Goal: Task Accomplishment & Management: Use online tool/utility

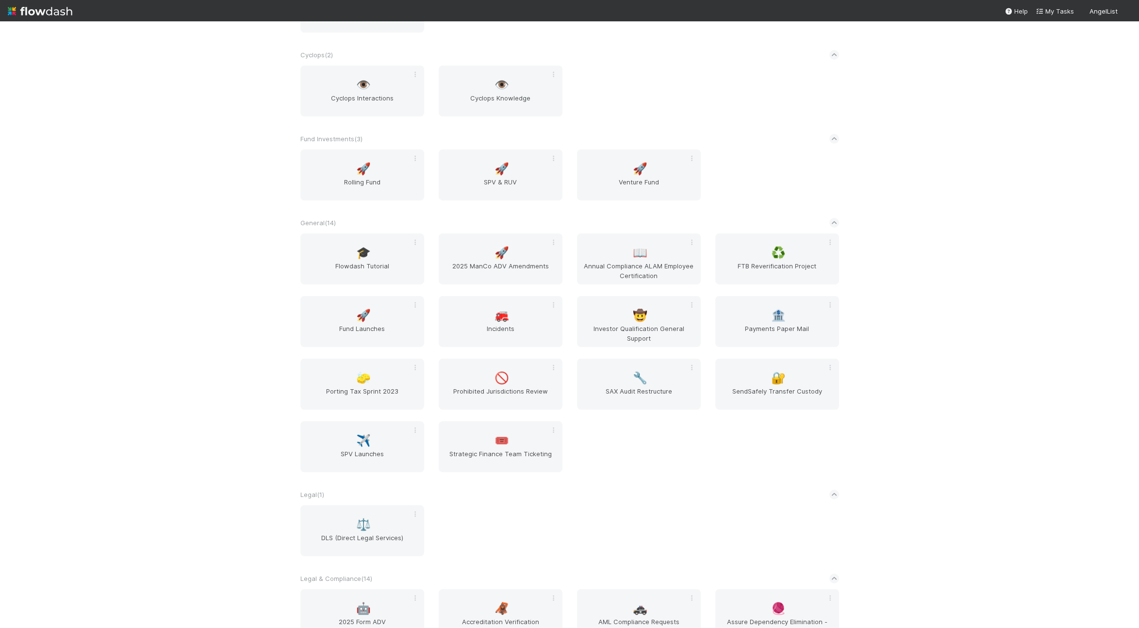
scroll to position [433, 0]
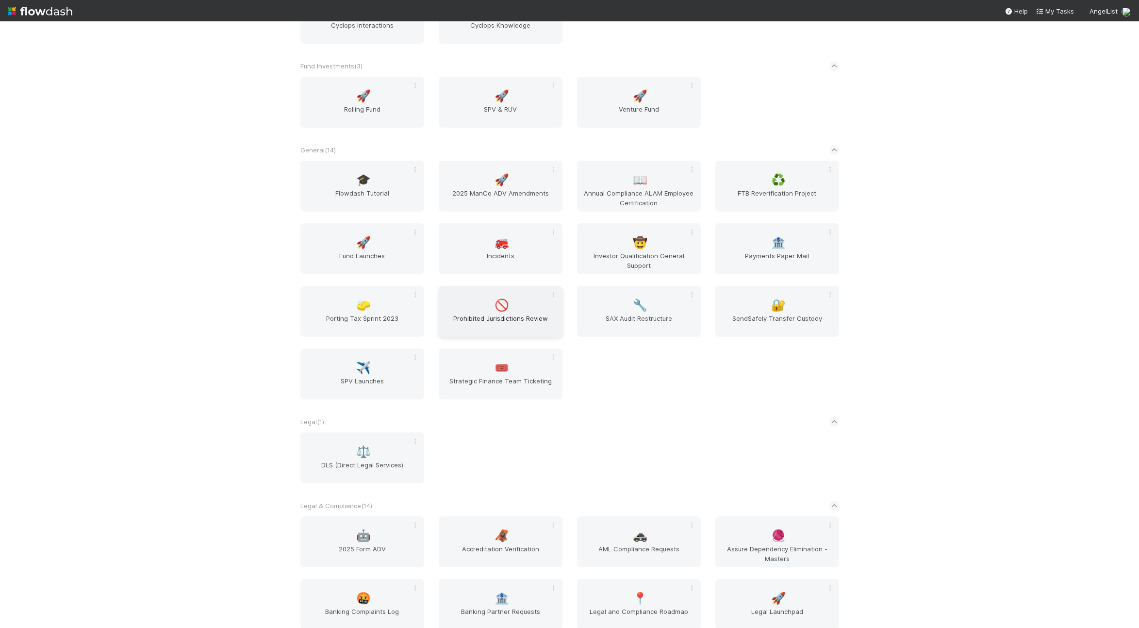
click at [485, 318] on span "Prohibited Jurisdictions Review" at bounding box center [500, 322] width 116 height 19
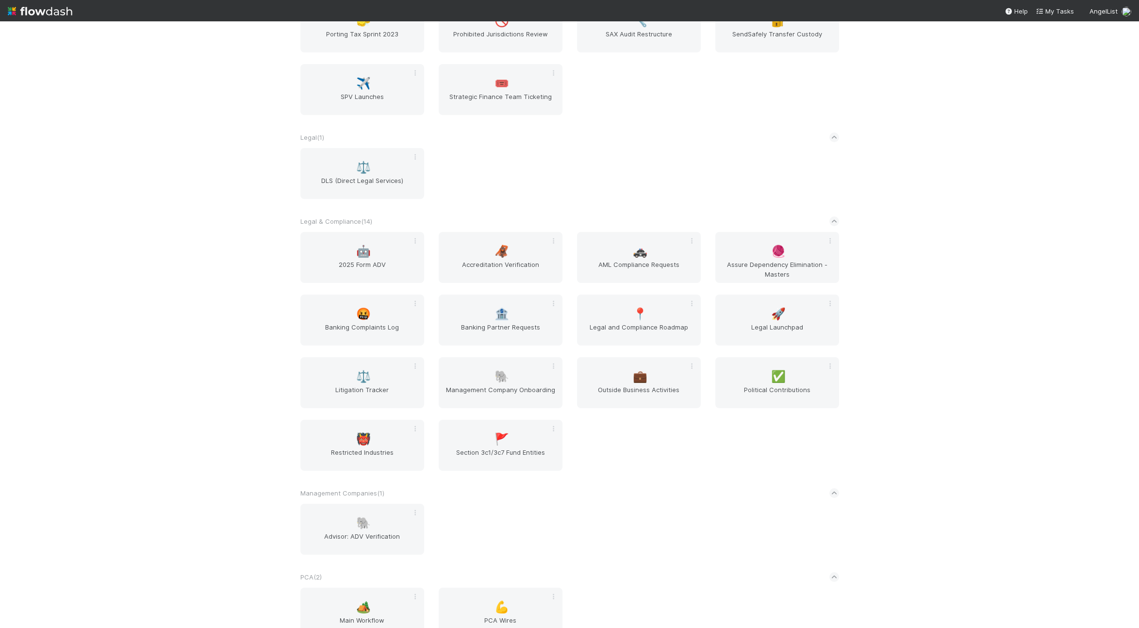
scroll to position [718, 0]
click at [387, 431] on div "👹 Restricted Industries" at bounding box center [362, 444] width 124 height 51
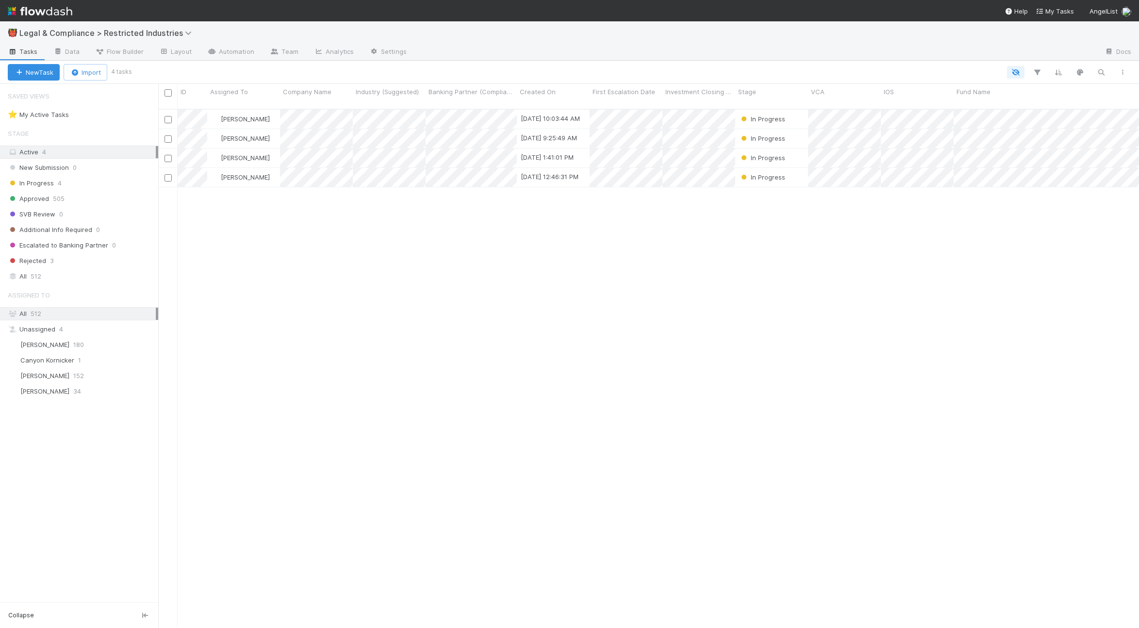
scroll to position [519, 973]
click at [45, 201] on span "Approved" at bounding box center [28, 199] width 41 height 12
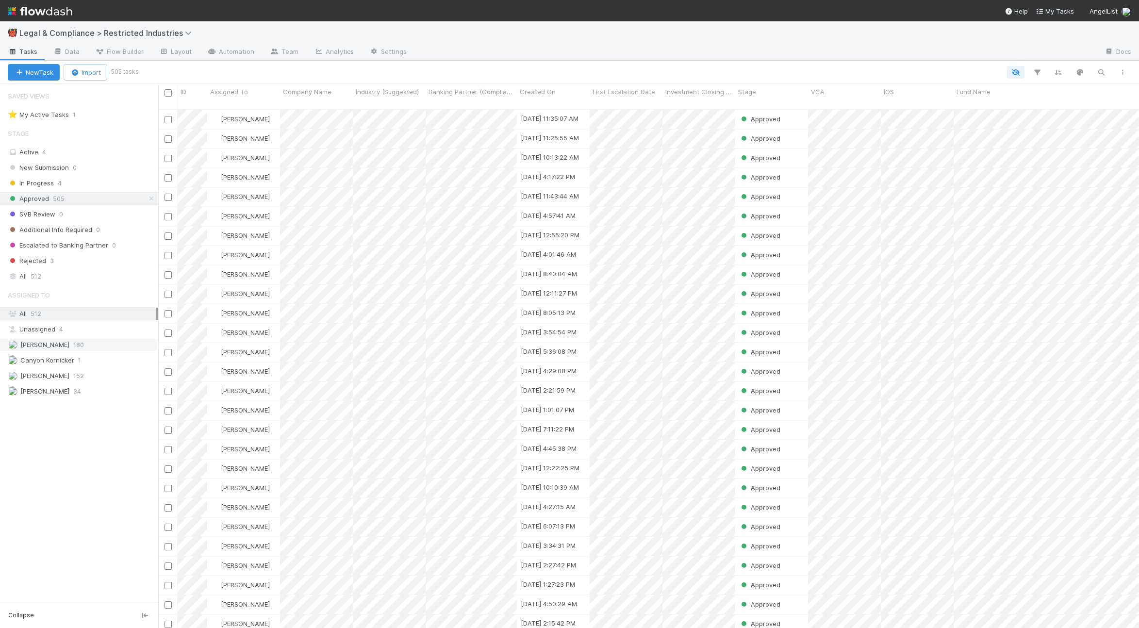
scroll to position [519, 973]
click at [60, 345] on span "[PERSON_NAME]" at bounding box center [44, 345] width 49 height 8
click at [491, 133] on div at bounding box center [569, 314] width 1139 height 628
click at [52, 9] on img at bounding box center [40, 11] width 65 height 16
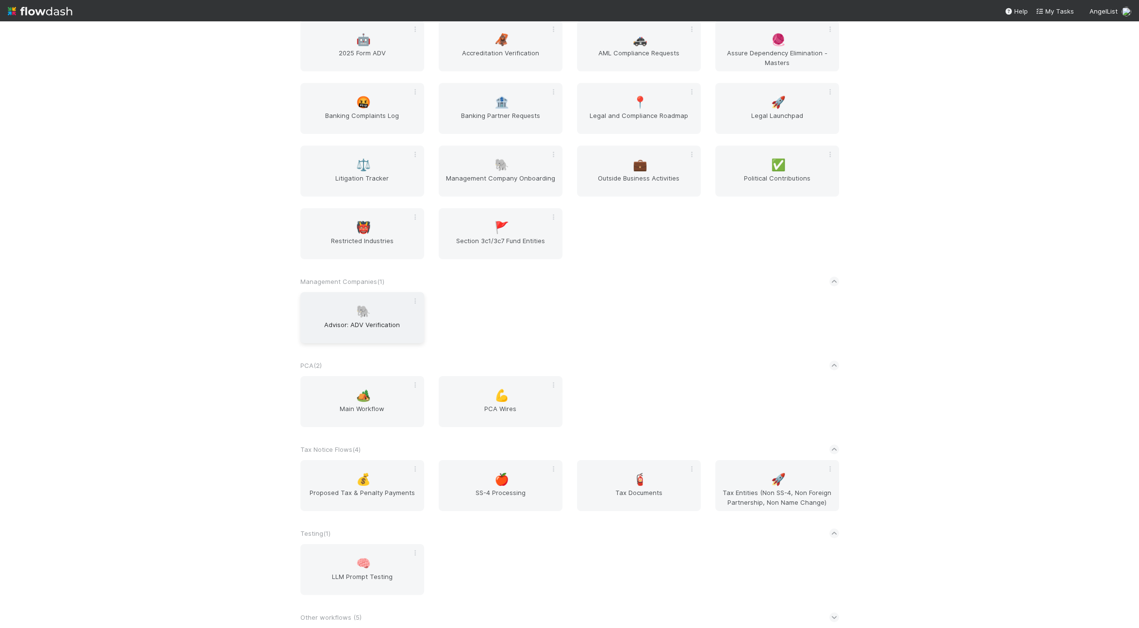
scroll to position [927, 0]
click at [369, 250] on span "Restricted Industries" at bounding box center [362, 247] width 116 height 19
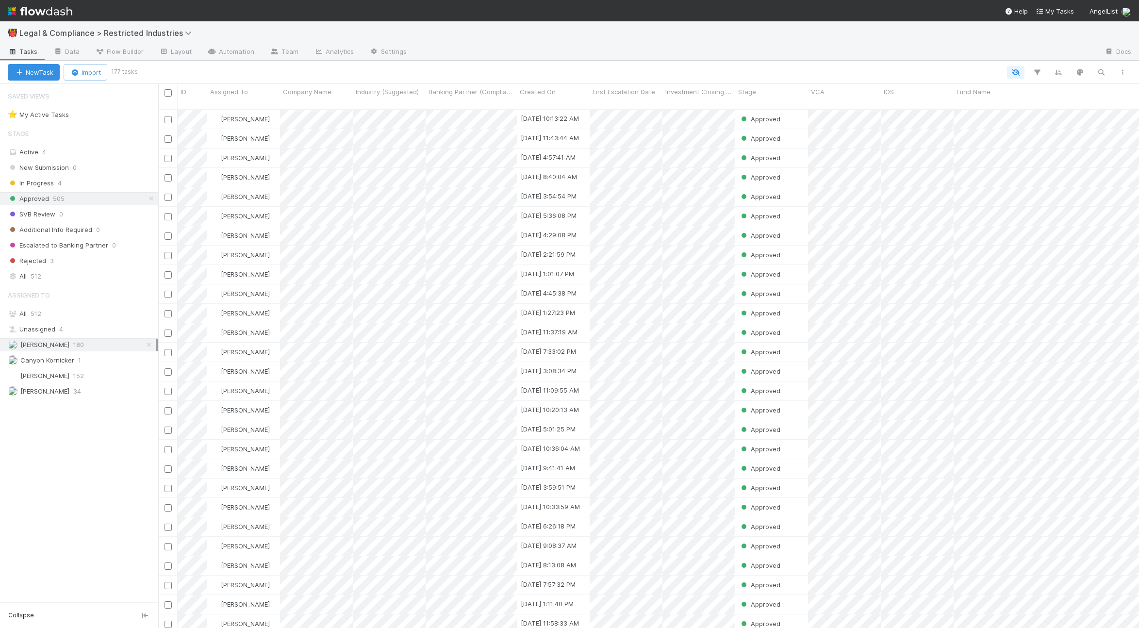
scroll to position [519, 973]
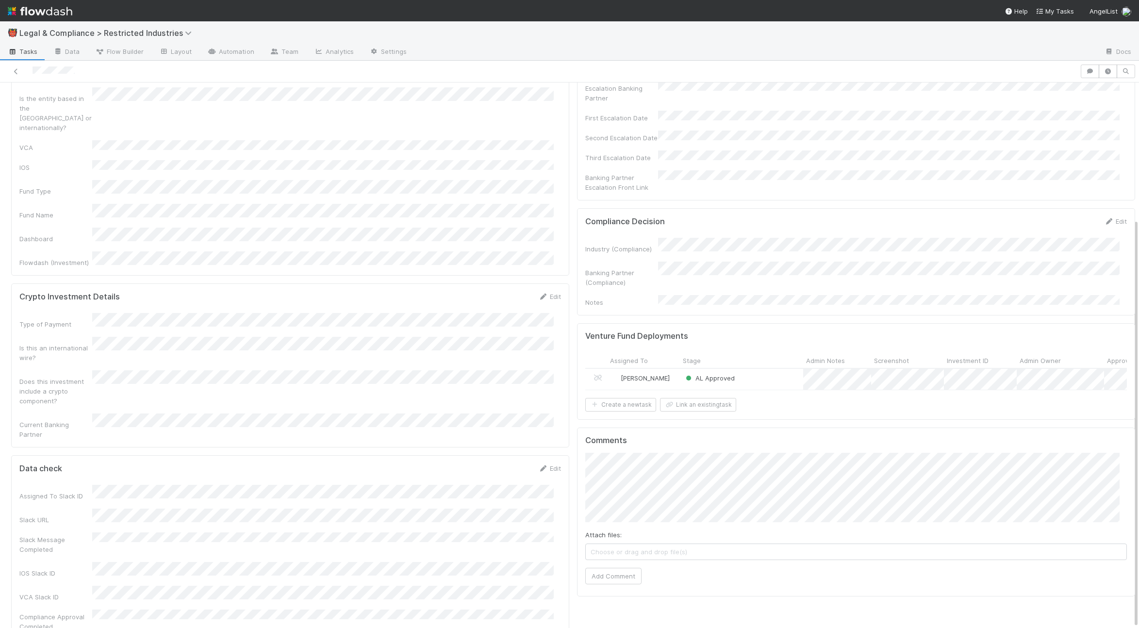
scroll to position [6, 0]
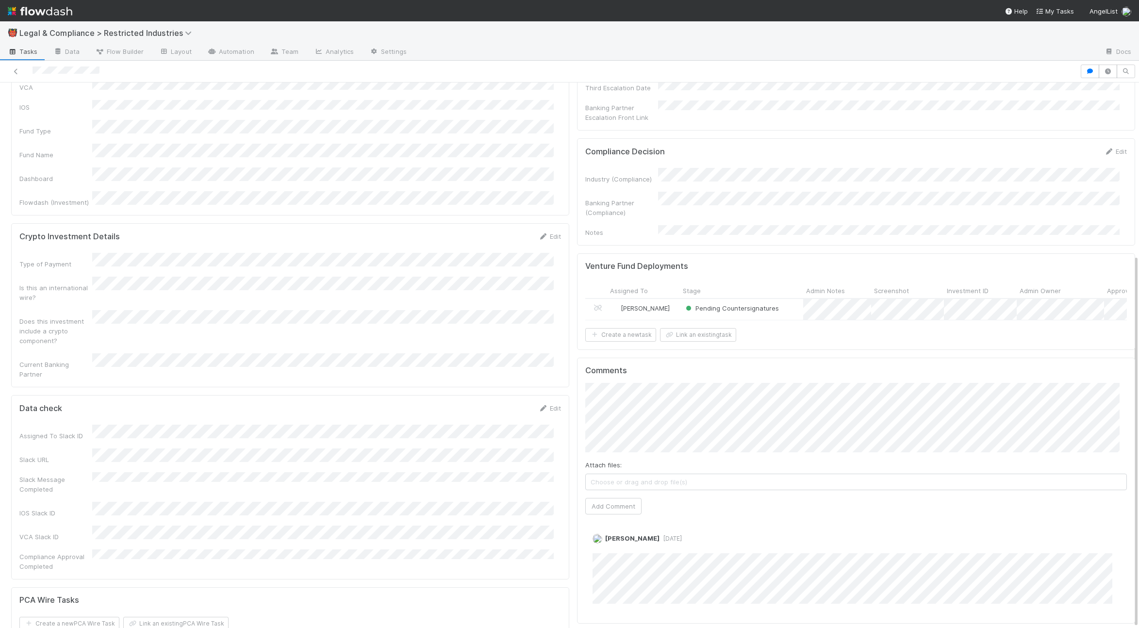
scroll to position [6, 0]
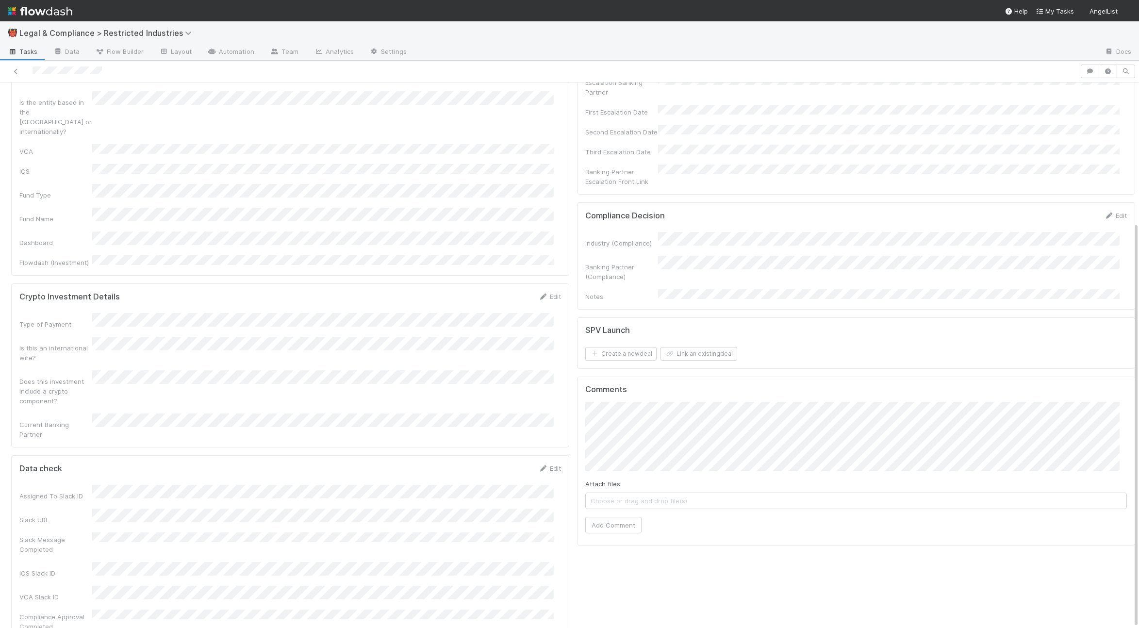
scroll to position [5, 0]
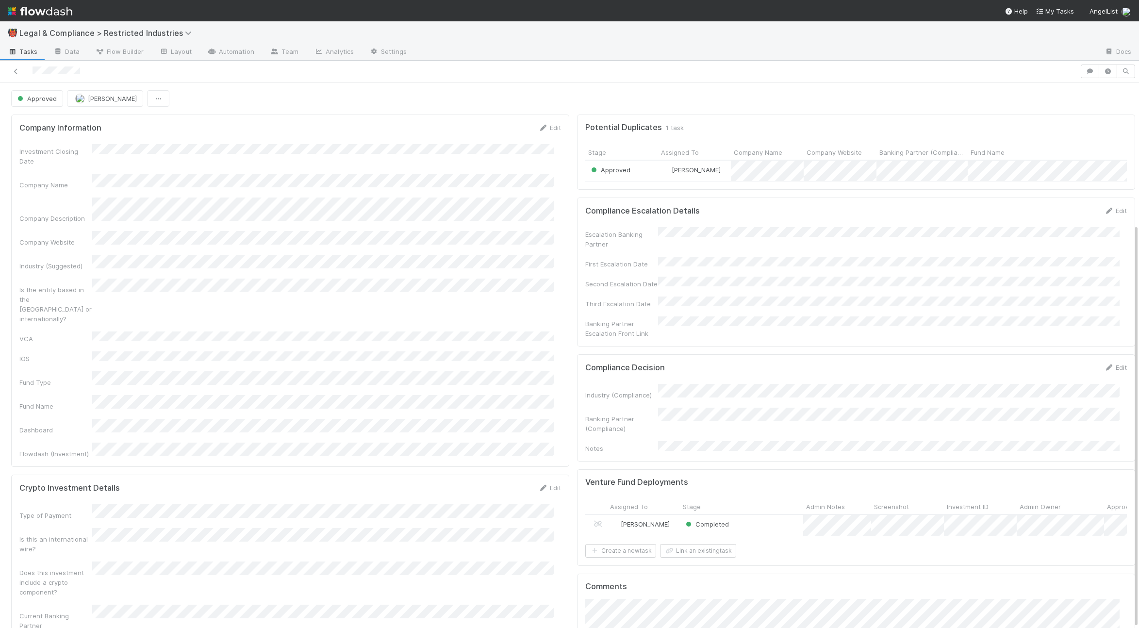
scroll to position [7, 0]
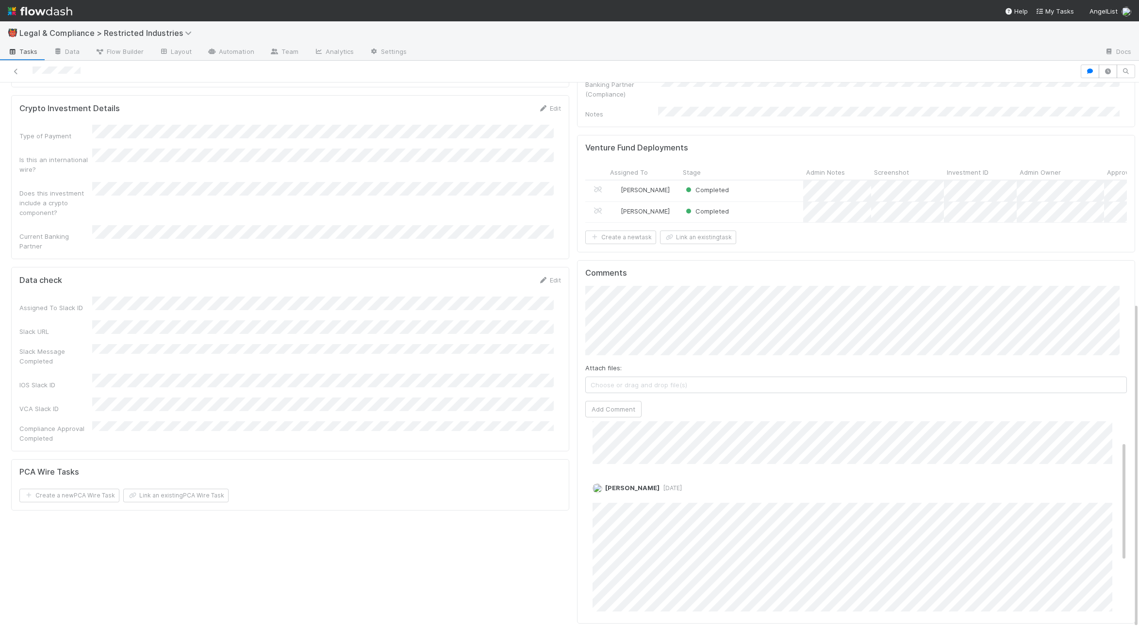
scroll to position [369, 0]
click at [668, 46] on div at bounding box center [755, 53] width 682 height 16
click at [591, 418] on div "Sam Josephson 1 week ago Aryeh Friedman 1 week ago Edit Delete Sam Josephson 1 …" at bounding box center [859, 549] width 549 height 313
